Goal: Transaction & Acquisition: Purchase product/service

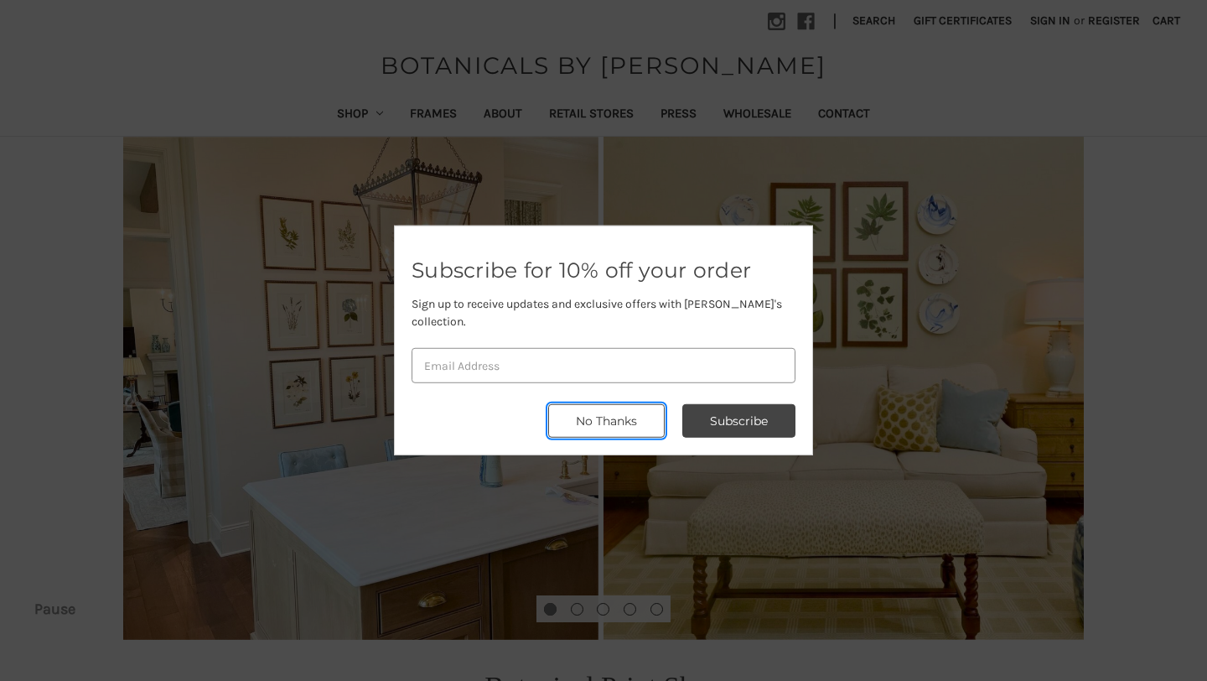
click at [641, 410] on button "No Thanks" at bounding box center [606, 421] width 117 height 34
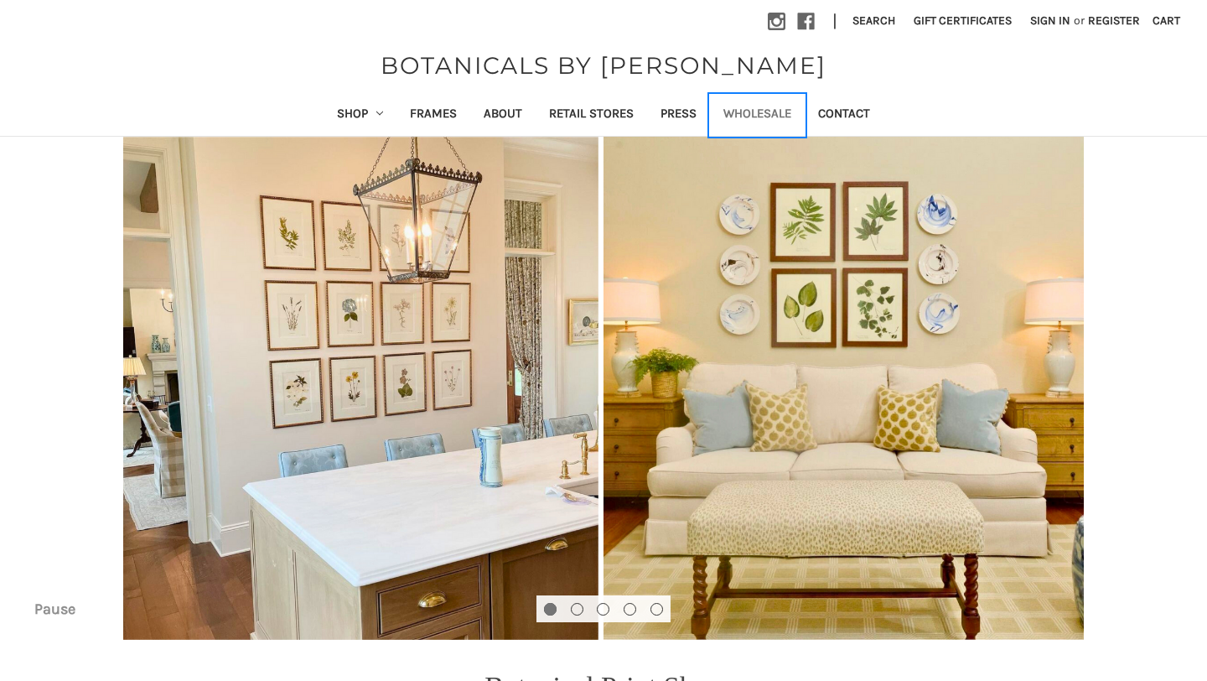
click at [775, 109] on link "Wholesale" at bounding box center [757, 115] width 95 height 41
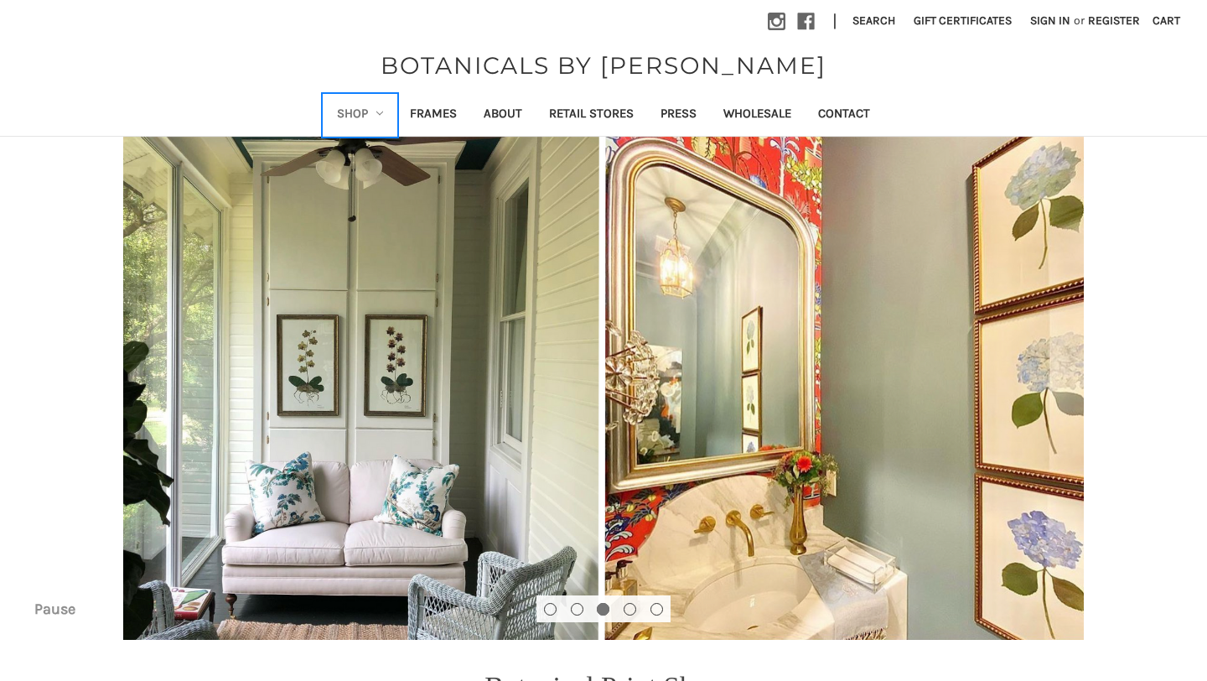
click at [363, 115] on link "Shop" at bounding box center [361, 115] width 74 height 41
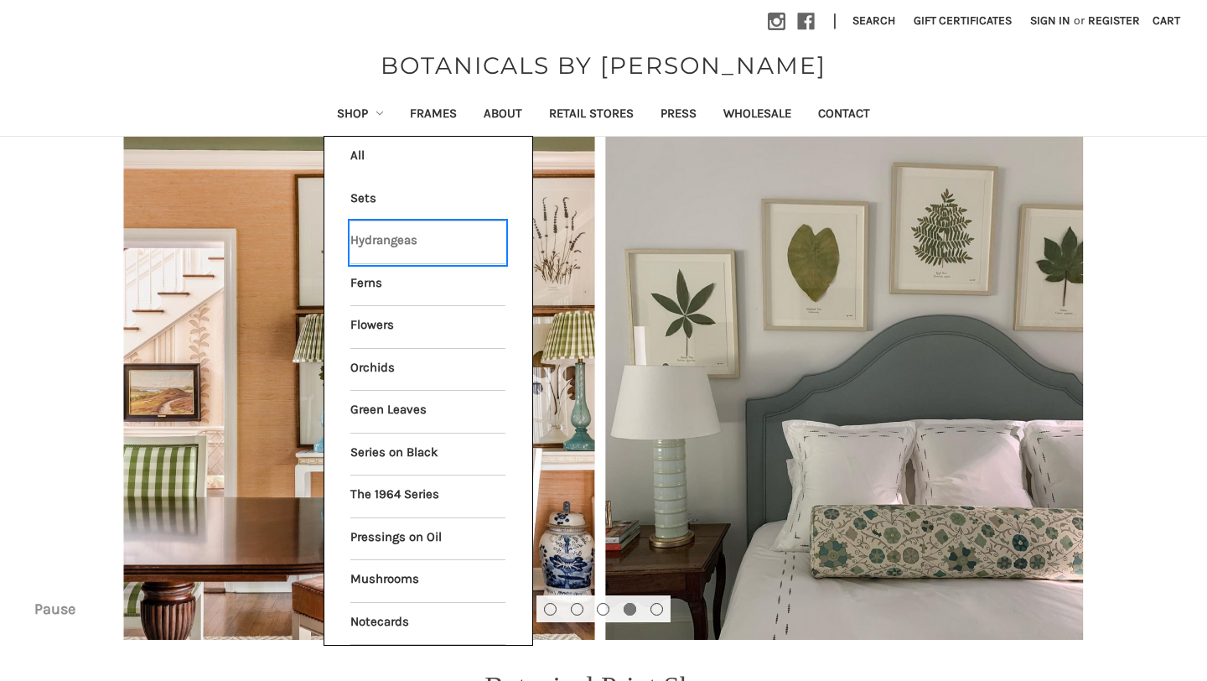
click at [372, 238] on link "Hydrangeas" at bounding box center [427, 242] width 155 height 42
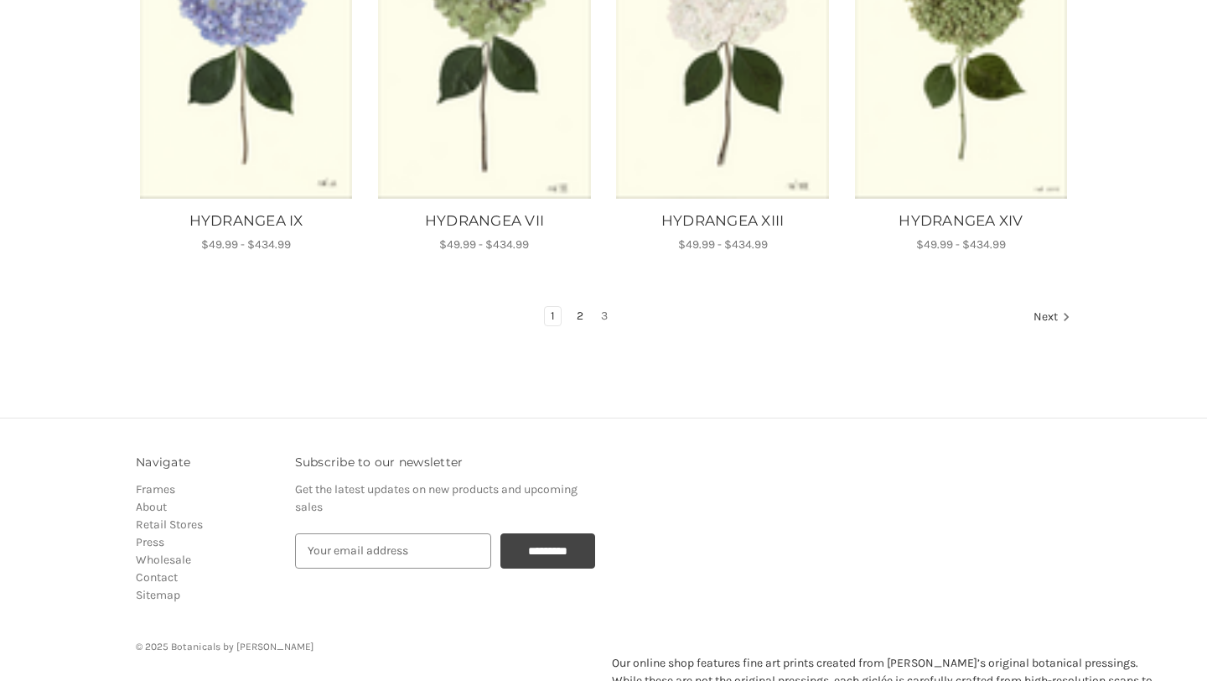
scroll to position [1098, 0]
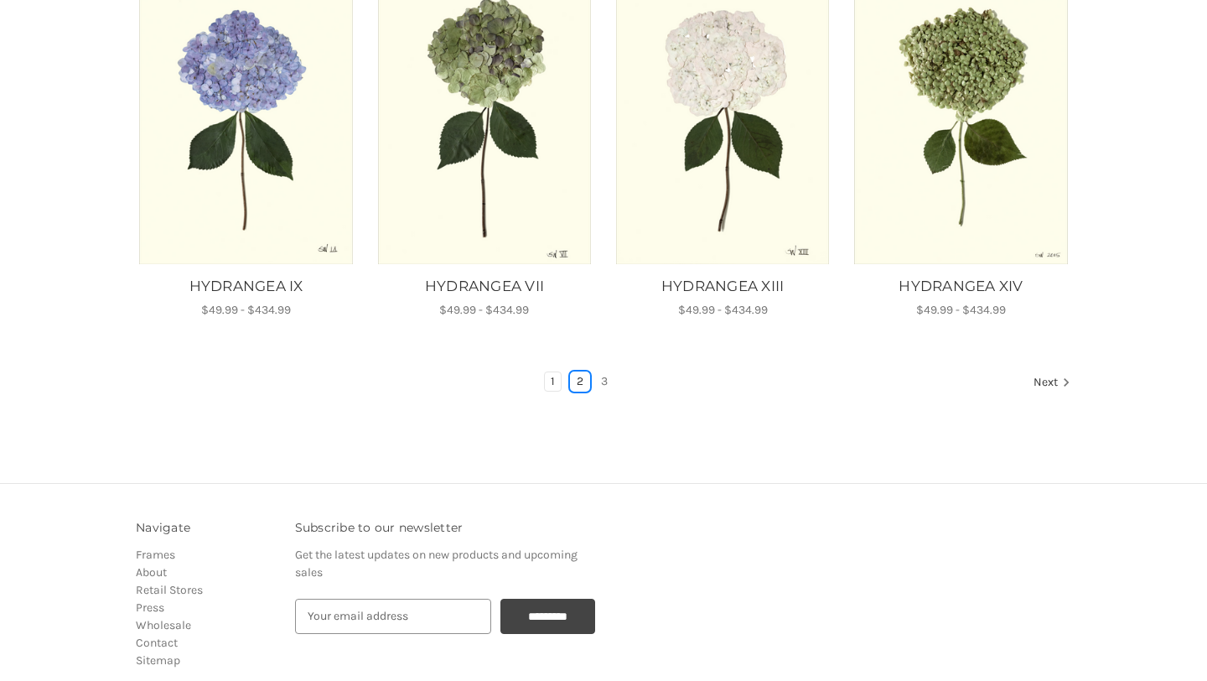
click at [579, 378] on link "2" at bounding box center [580, 381] width 18 height 18
